Goal: Communication & Community: Answer question/provide support

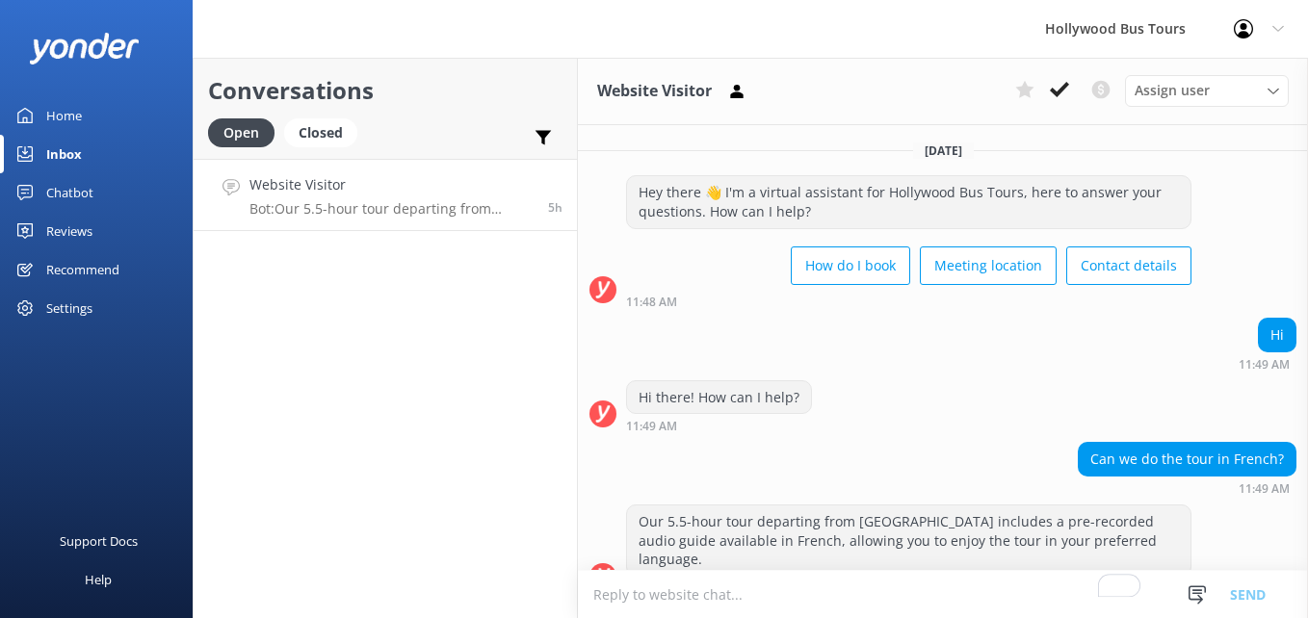
scroll to position [15, 0]
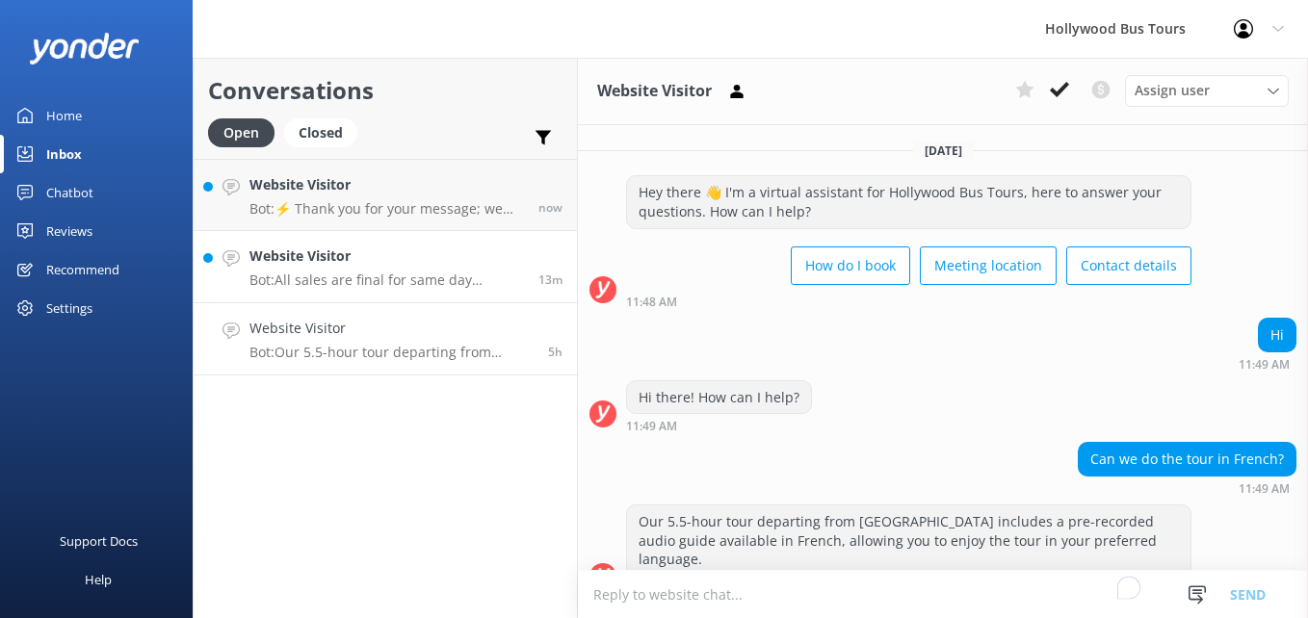
scroll to position [15, 0]
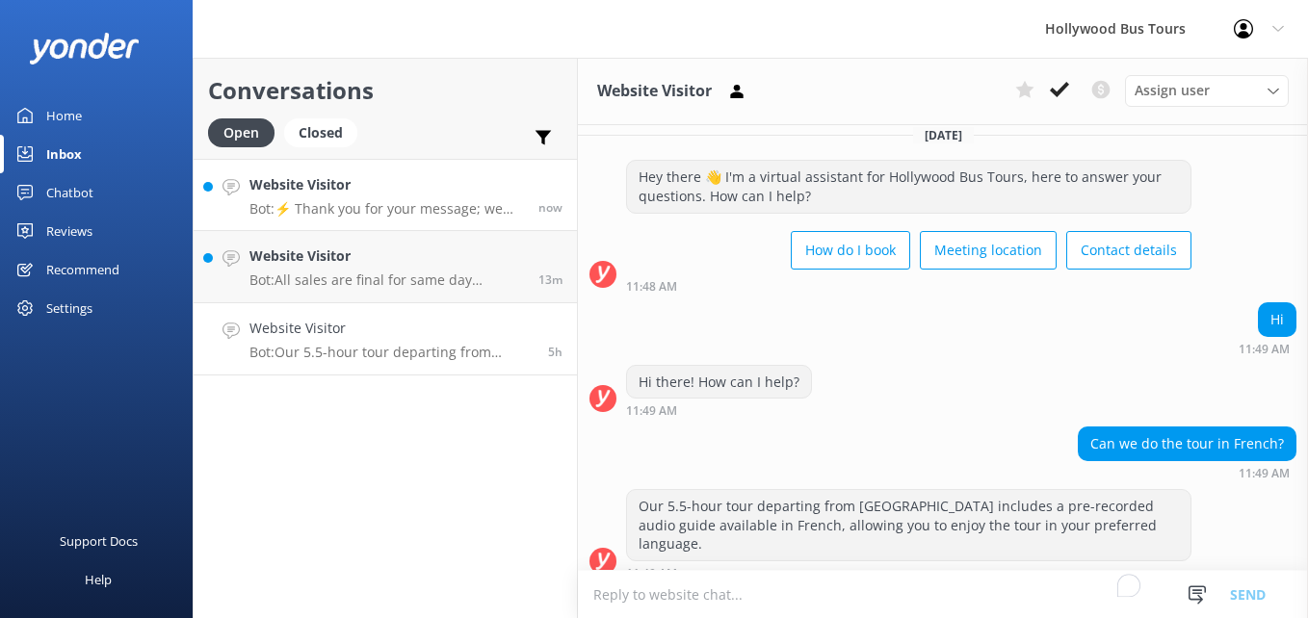
click at [427, 196] on h4 "Website Visitor" at bounding box center [387, 184] width 275 height 21
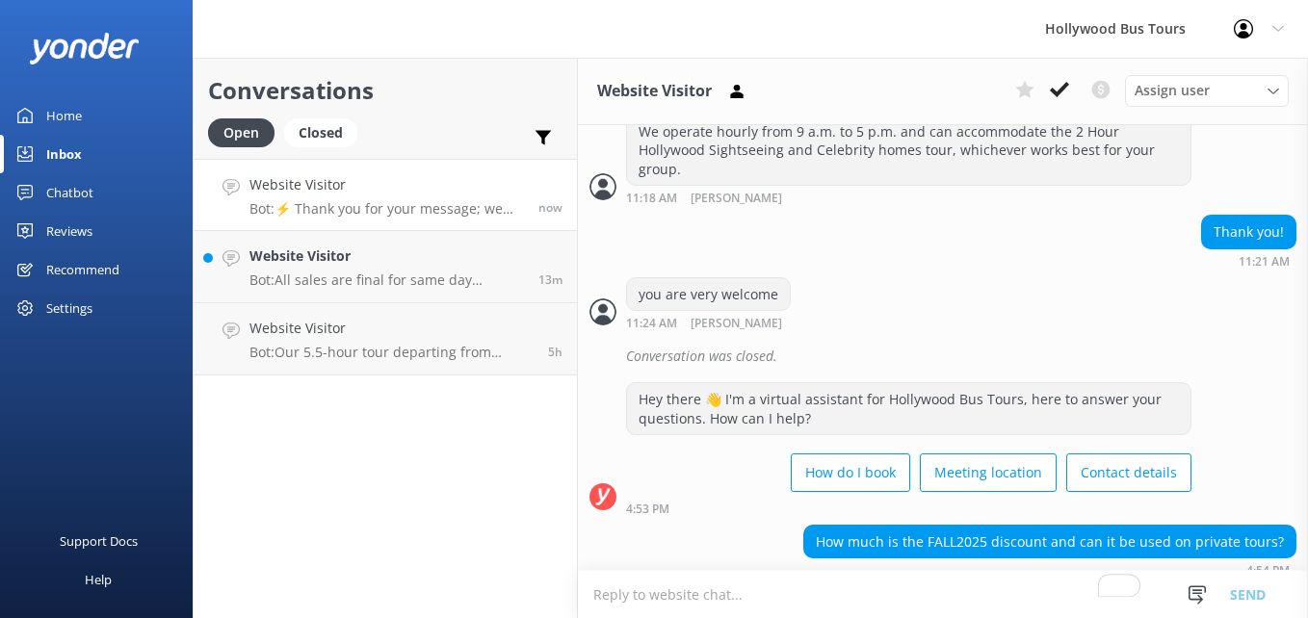
scroll to position [1489, 0]
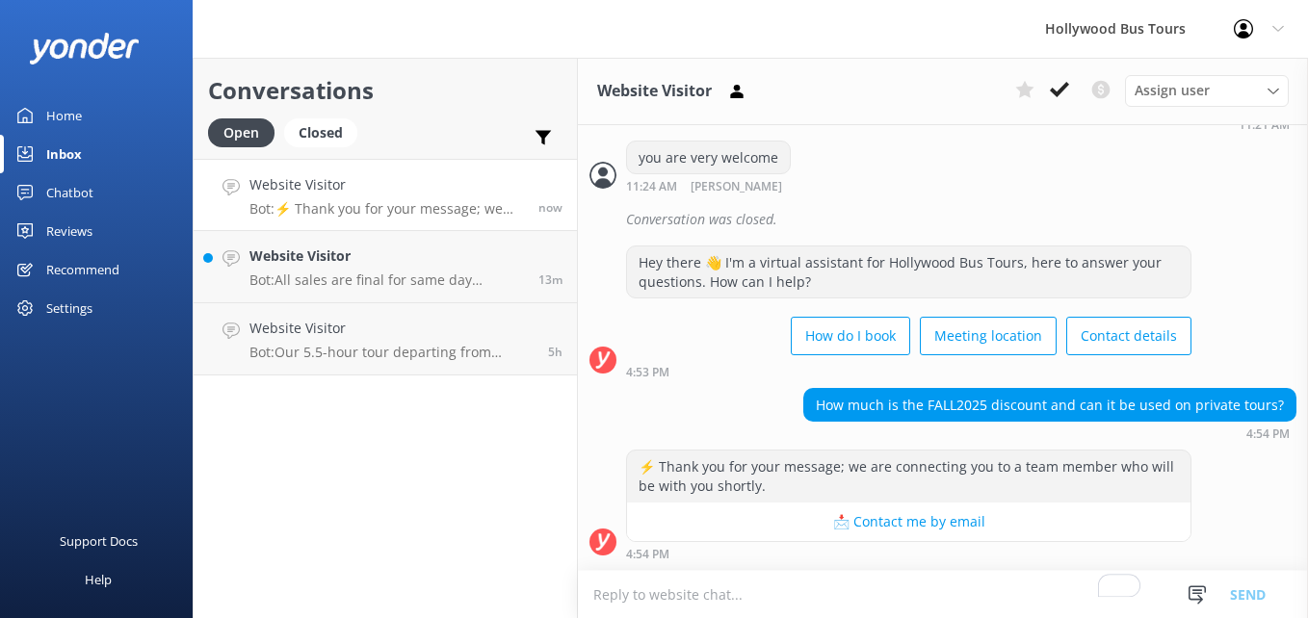
click at [817, 582] on textarea "To enrich screen reader interactions, please activate Accessibility in Grammarl…" at bounding box center [943, 594] width 730 height 47
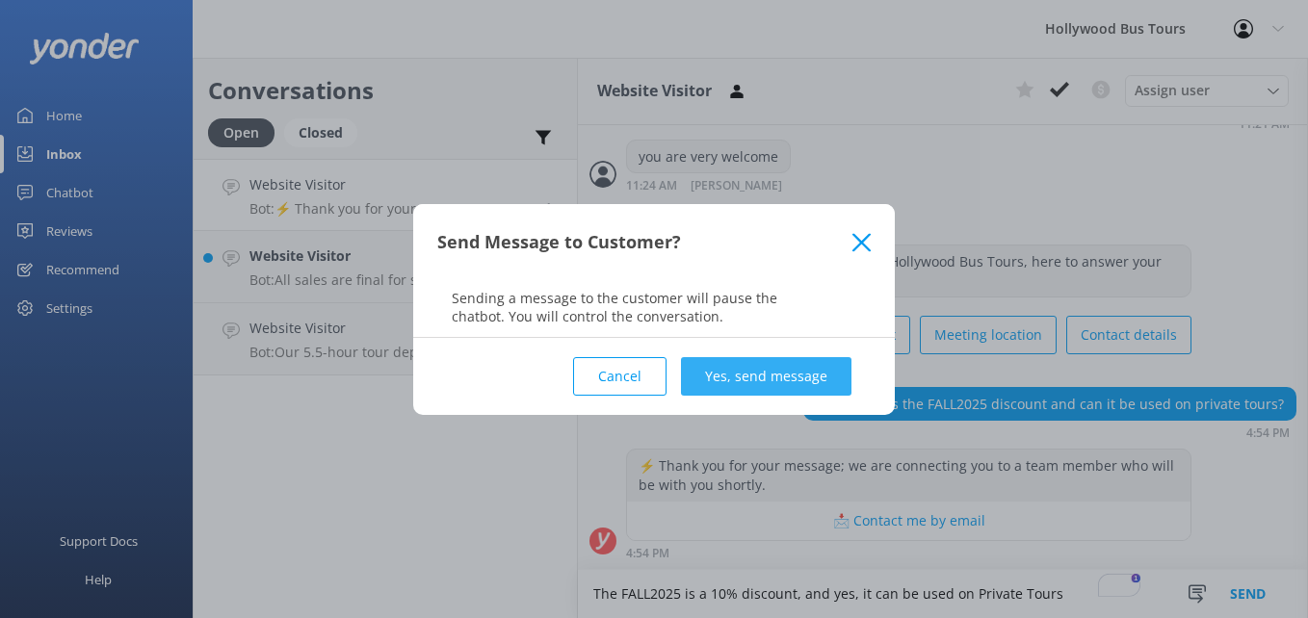
type textarea "The FALL2025 is a 10% discount, and yes, it can be used on Private Tours"
click at [749, 393] on button "Yes, send message" at bounding box center [766, 376] width 171 height 39
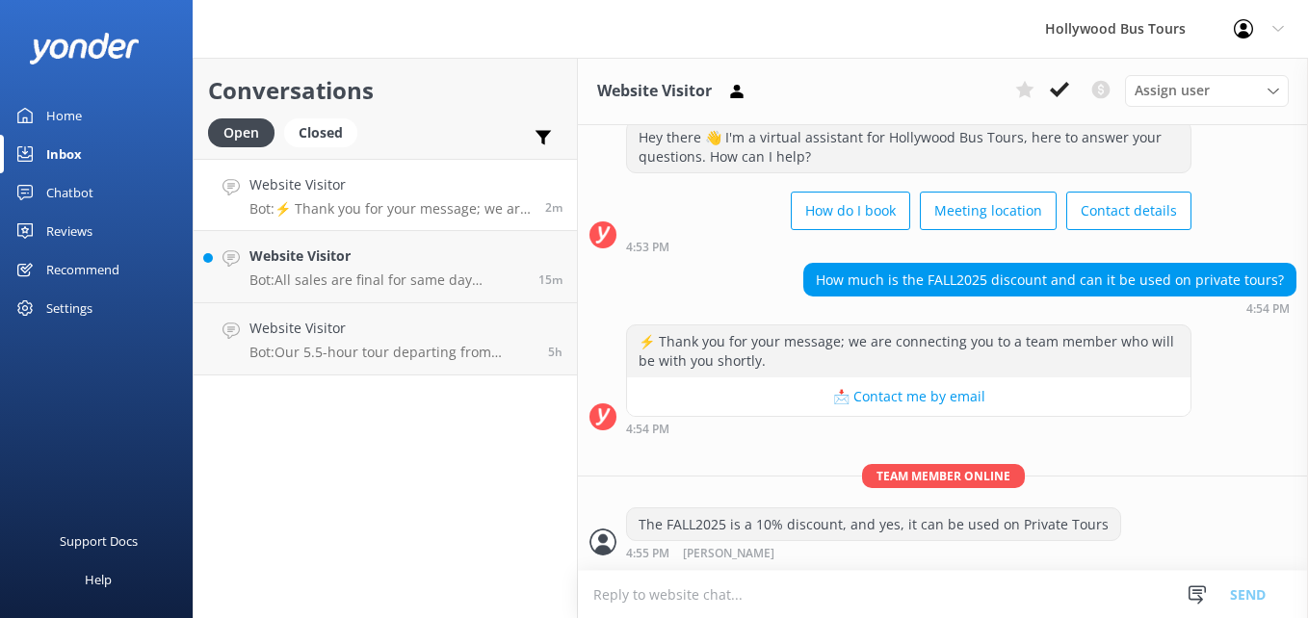
scroll to position [1677, 0]
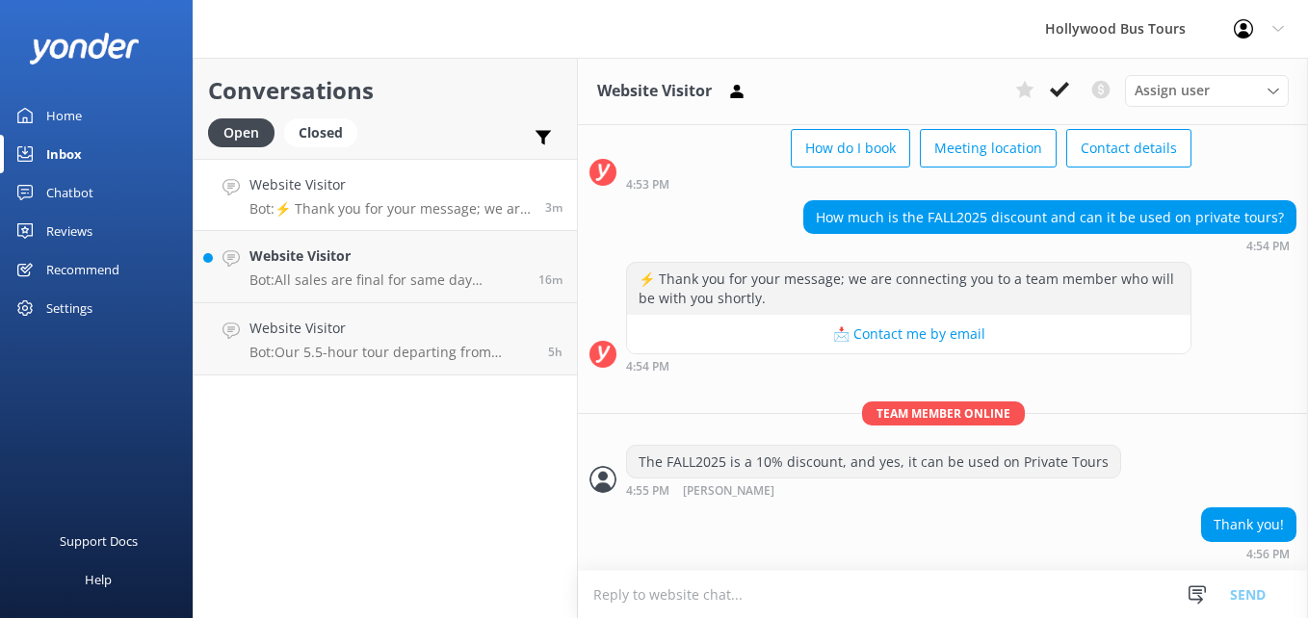
click at [764, 605] on textarea "To enrich screen reader interactions, please activate Accessibility in Grammarl…" at bounding box center [943, 594] width 730 height 47
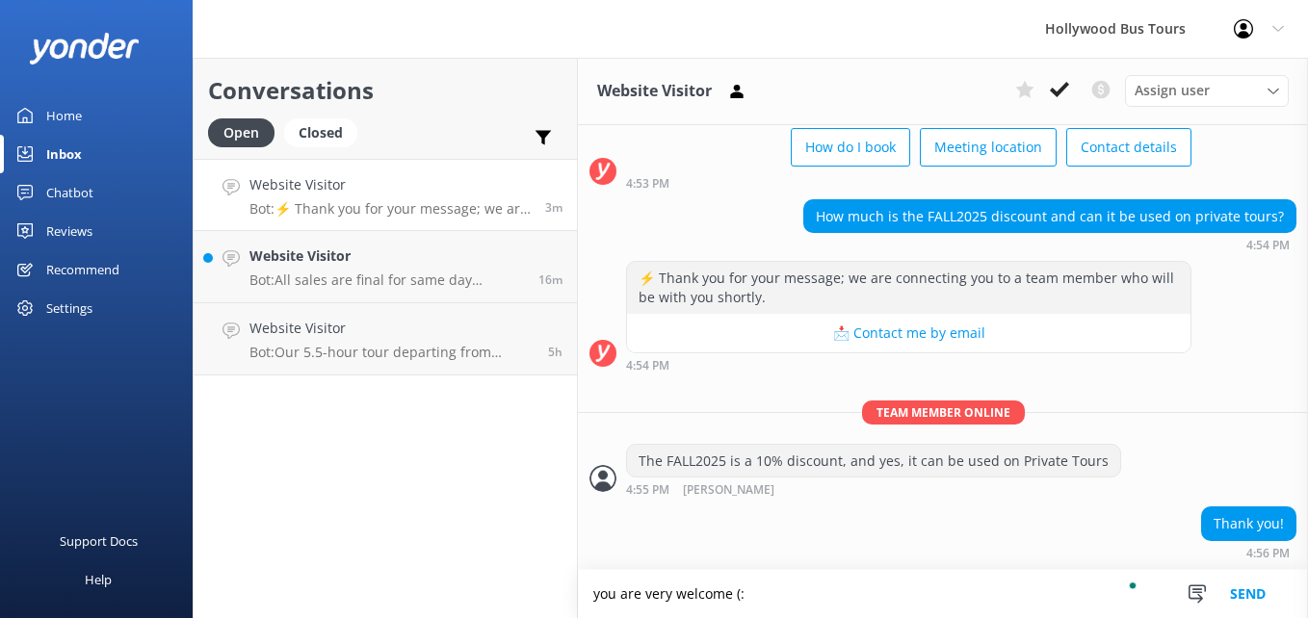
type textarea "you are very welcome (:"
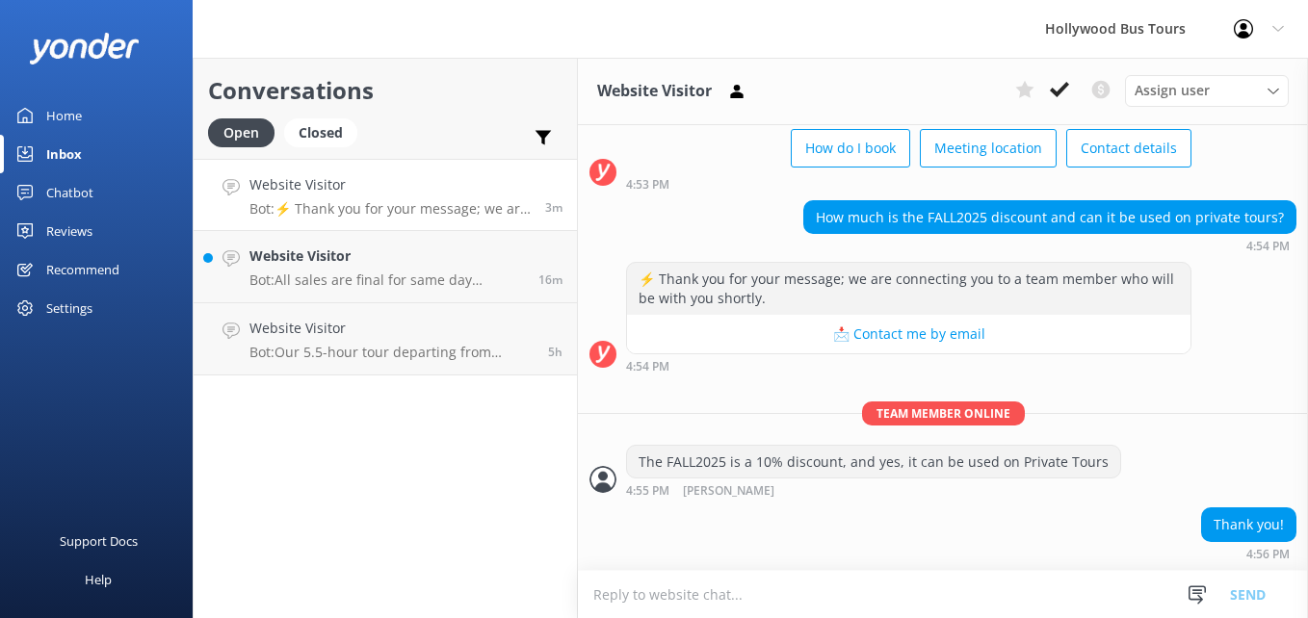
scroll to position [1740, 0]
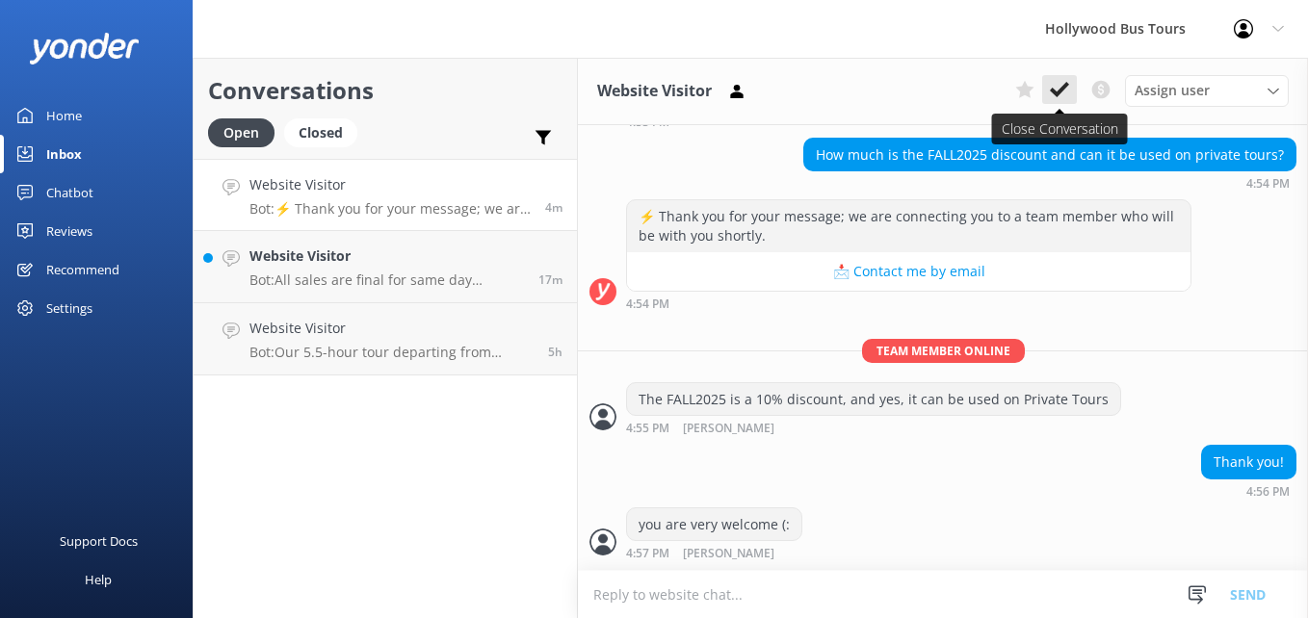
click at [1064, 82] on icon at bounding box center [1059, 89] width 19 height 19
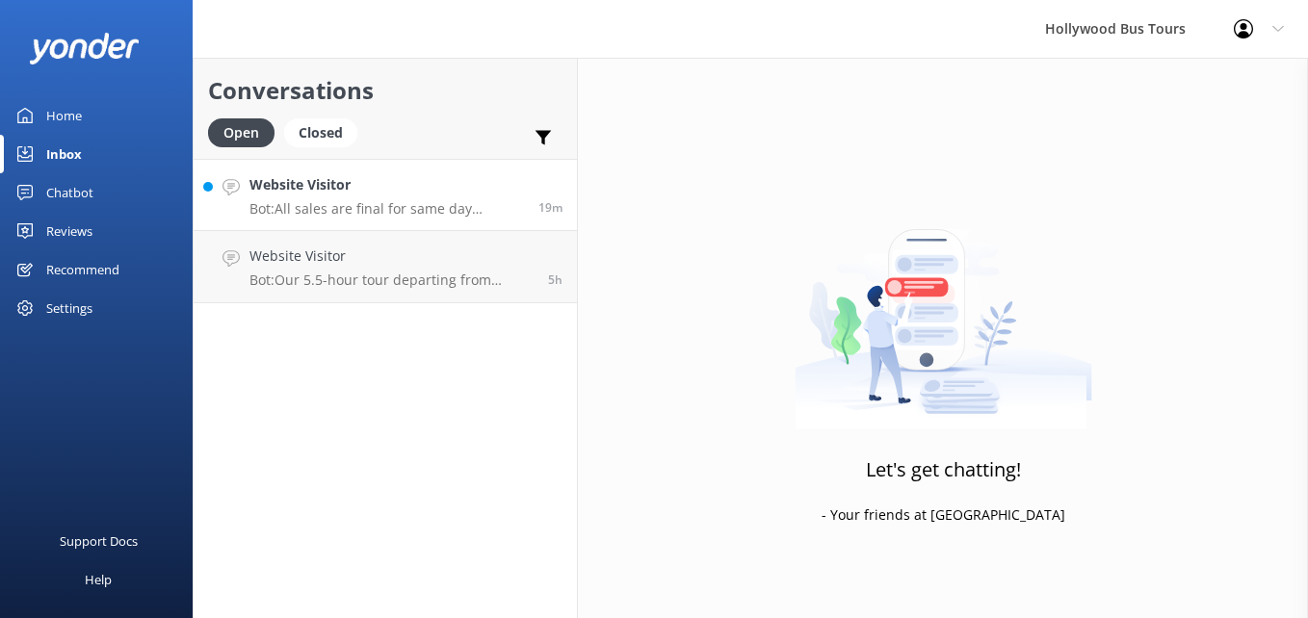
click at [450, 191] on h4 "Website Visitor" at bounding box center [387, 184] width 275 height 21
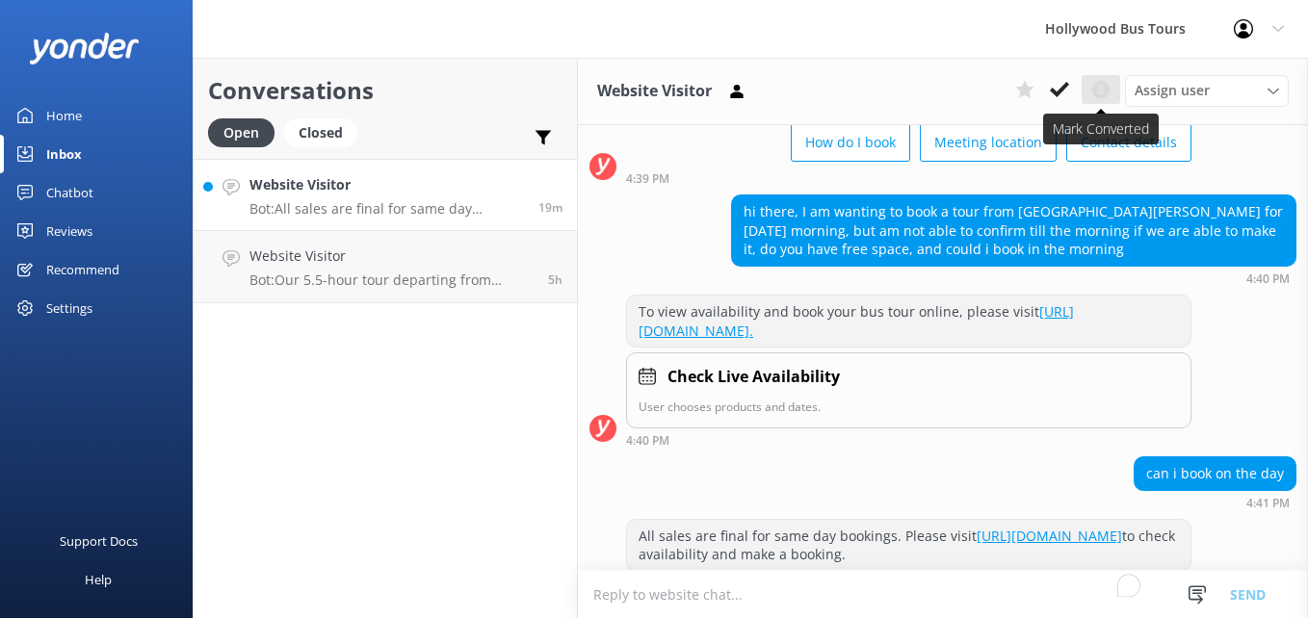
scroll to position [252, 0]
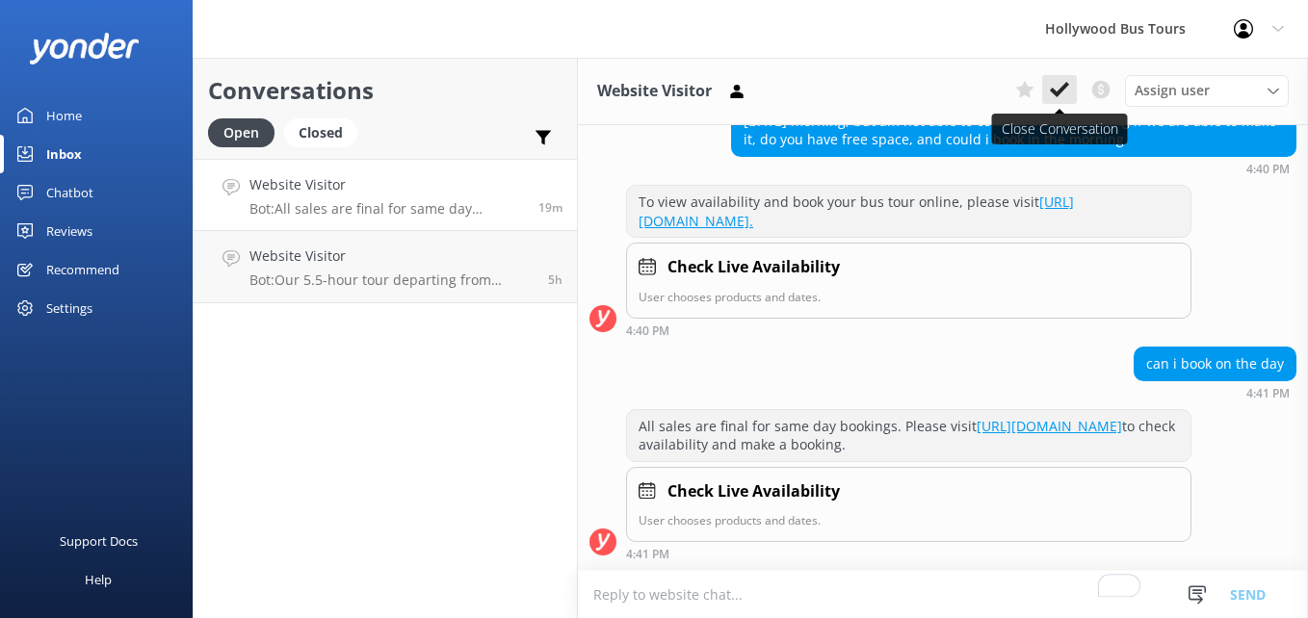
click at [1054, 86] on icon at bounding box center [1059, 89] width 19 height 19
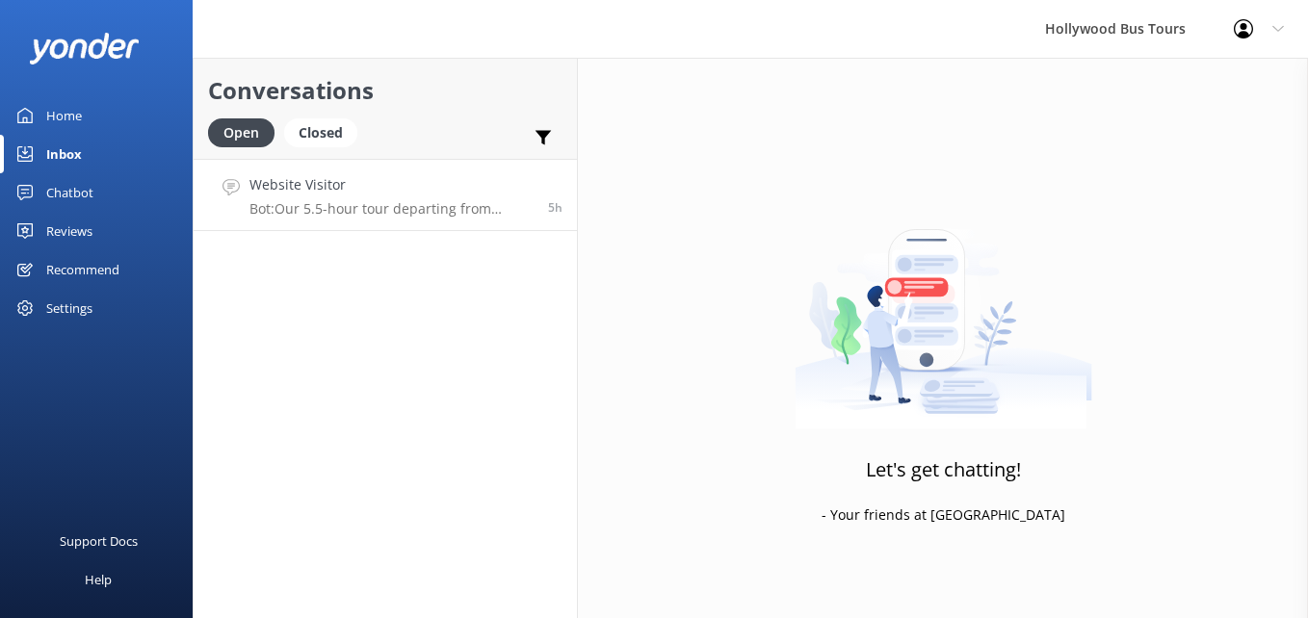
click at [465, 212] on p "Bot: Our 5.5-hour tour departing from Hollywood includes a pre-recorded audio g…" at bounding box center [392, 208] width 284 height 17
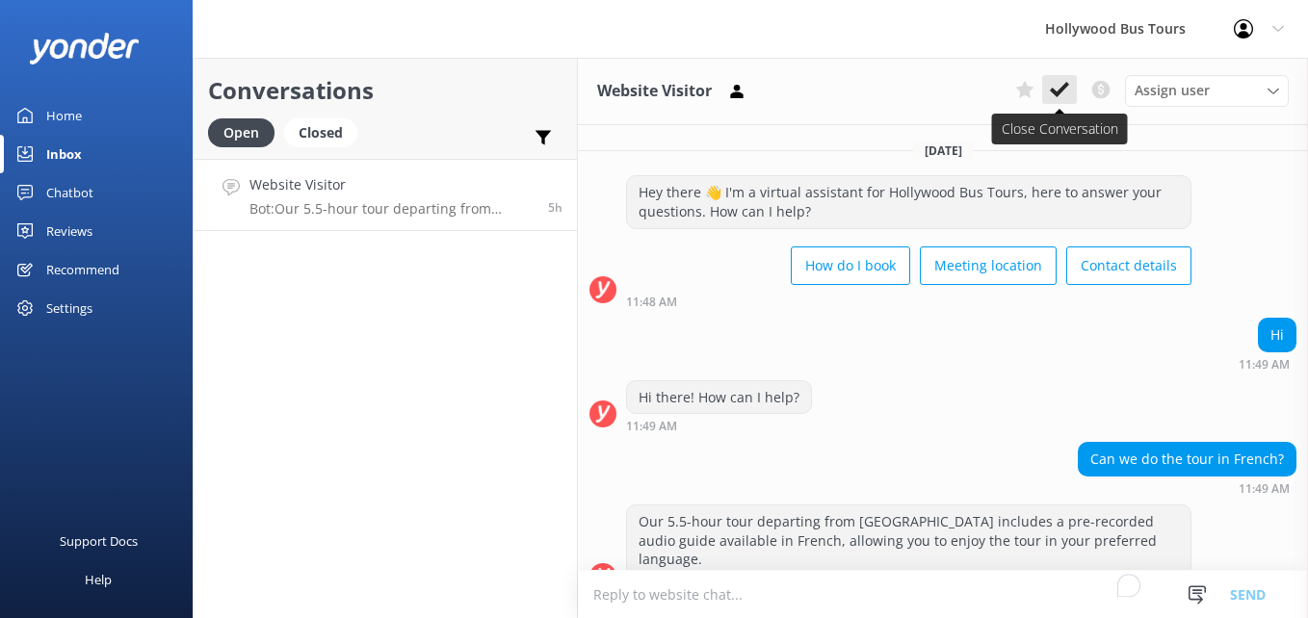
scroll to position [15, 0]
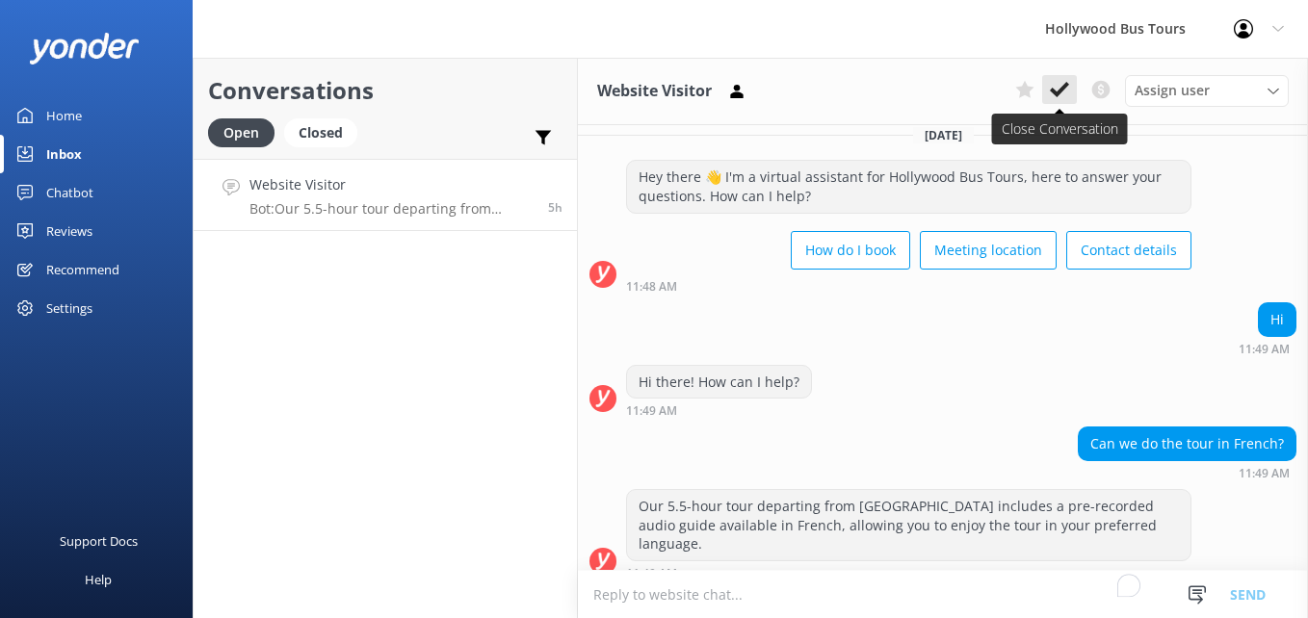
click at [1070, 87] on button at bounding box center [1059, 89] width 35 height 29
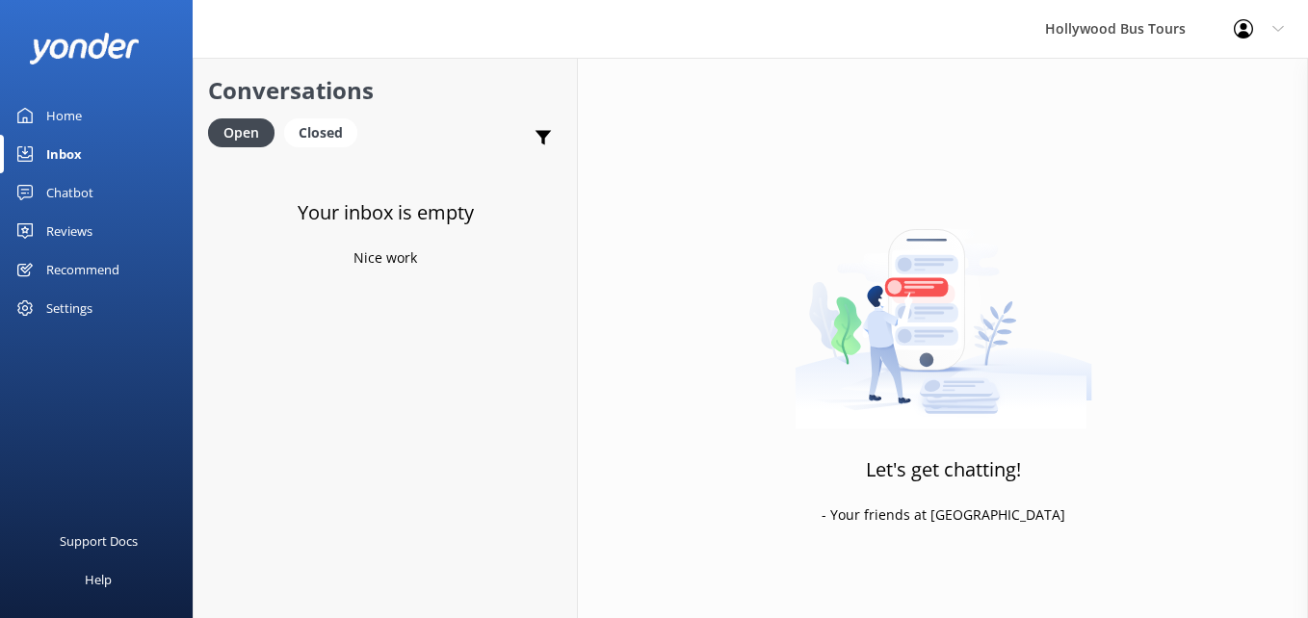
click at [72, 140] on div "Inbox" at bounding box center [64, 154] width 36 height 39
click at [327, 196] on h4 "Website Visitor" at bounding box center [387, 184] width 275 height 21
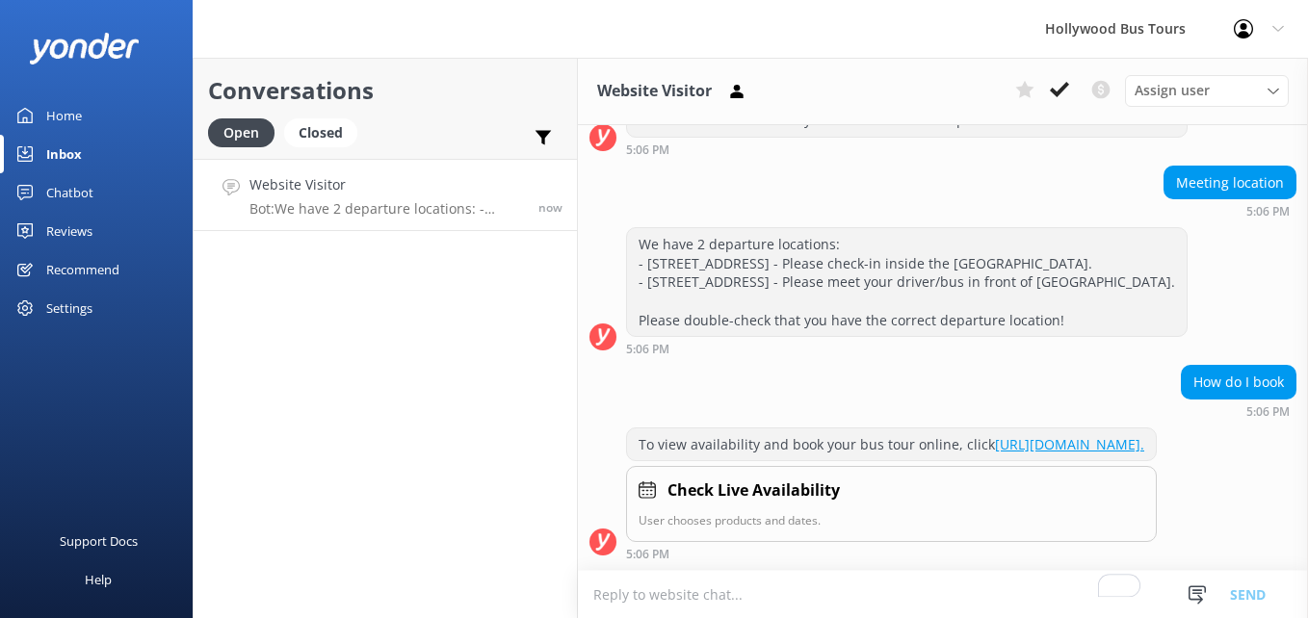
scroll to position [715, 0]
click at [1052, 95] on icon at bounding box center [1059, 89] width 19 height 19
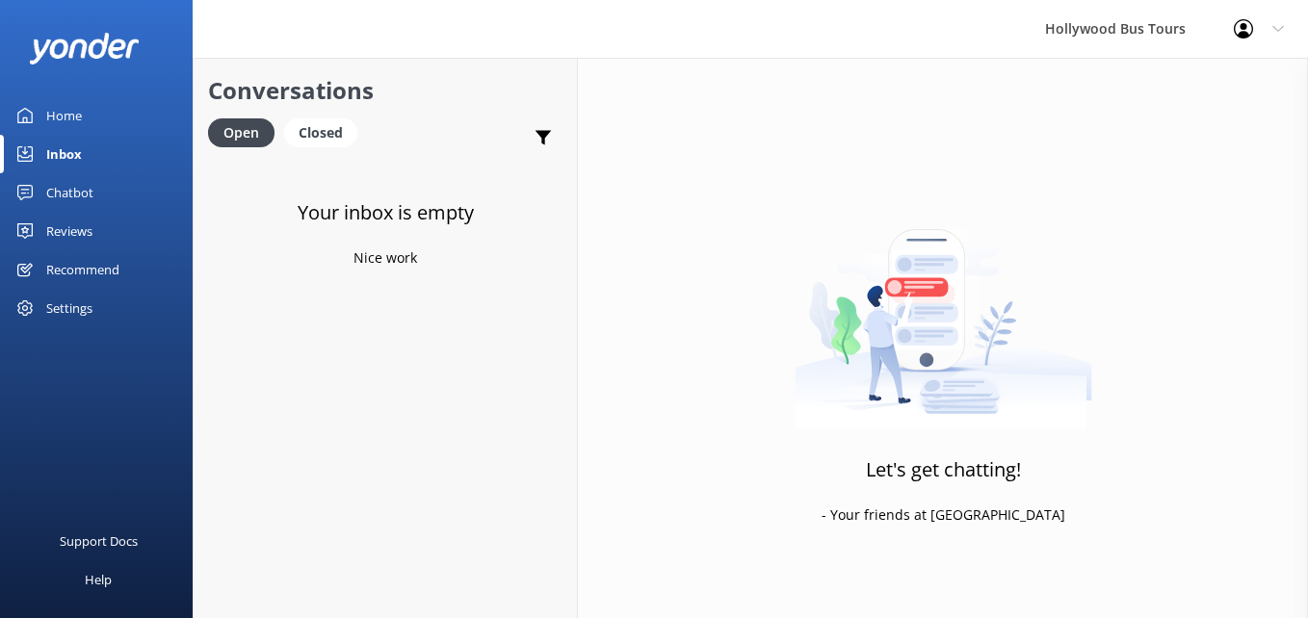
click at [46, 138] on div "Inbox" at bounding box center [64, 154] width 36 height 39
click at [90, 155] on link "Inbox" at bounding box center [96, 154] width 193 height 39
